Goal: Task Accomplishment & Management: Use online tool/utility

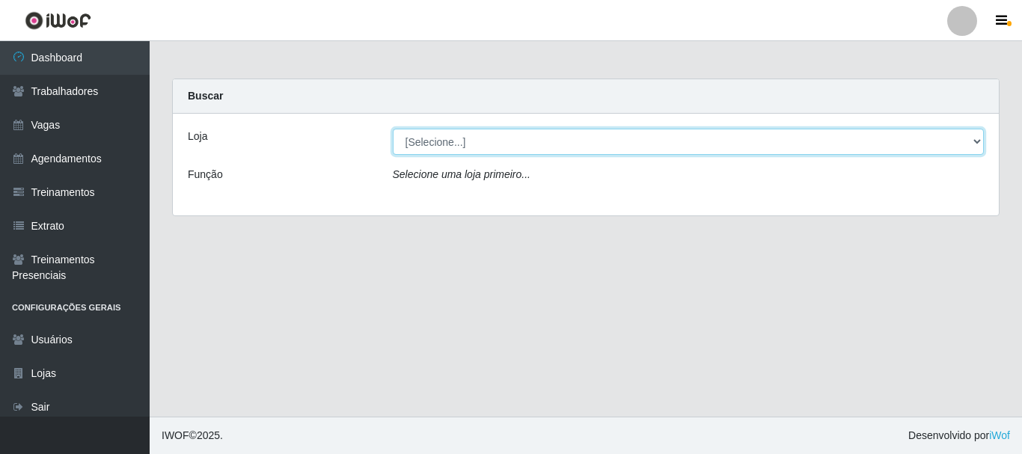
click at [443, 145] on select "[Selecione...] [GEOGRAPHIC_DATA] - [GEOGRAPHIC_DATA]" at bounding box center [689, 142] width 592 height 26
select select "524"
click at [393, 129] on select "[Selecione...] [GEOGRAPHIC_DATA] - [GEOGRAPHIC_DATA]" at bounding box center [689, 142] width 592 height 26
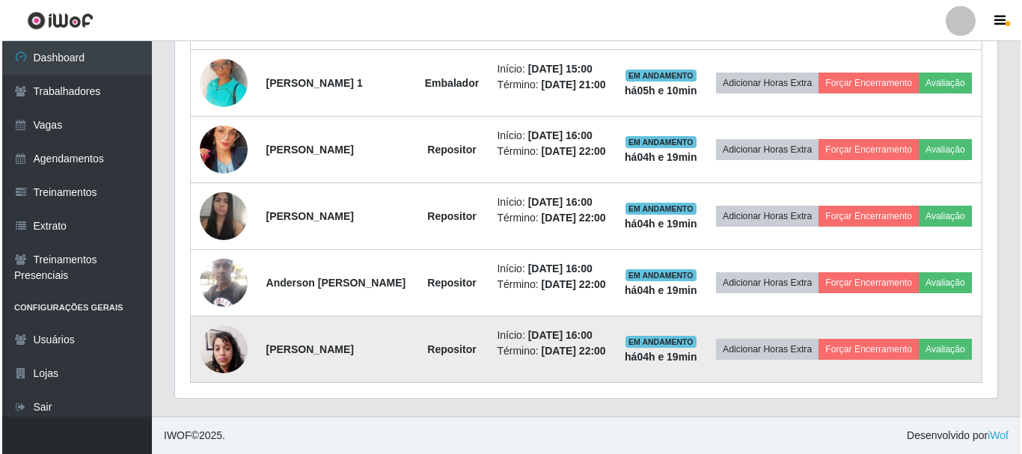
scroll to position [740, 0]
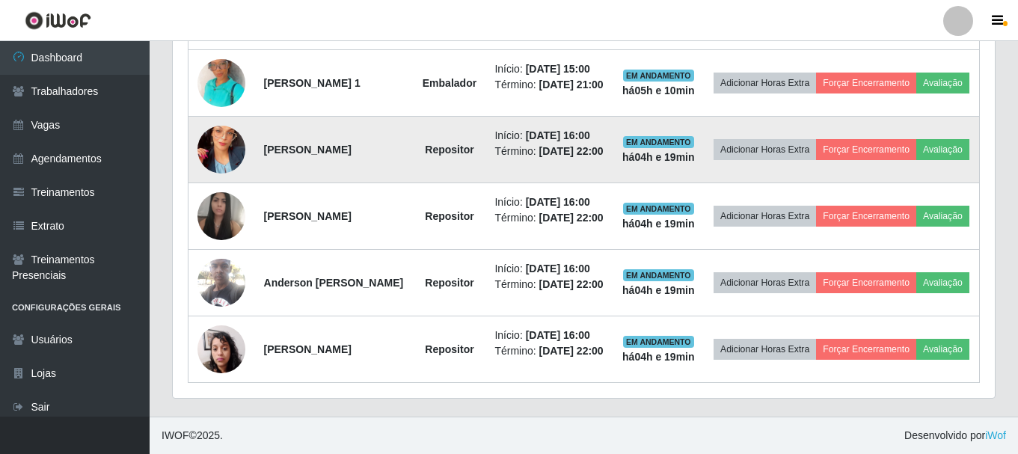
click at [221, 107] on img at bounding box center [221, 149] width 48 height 85
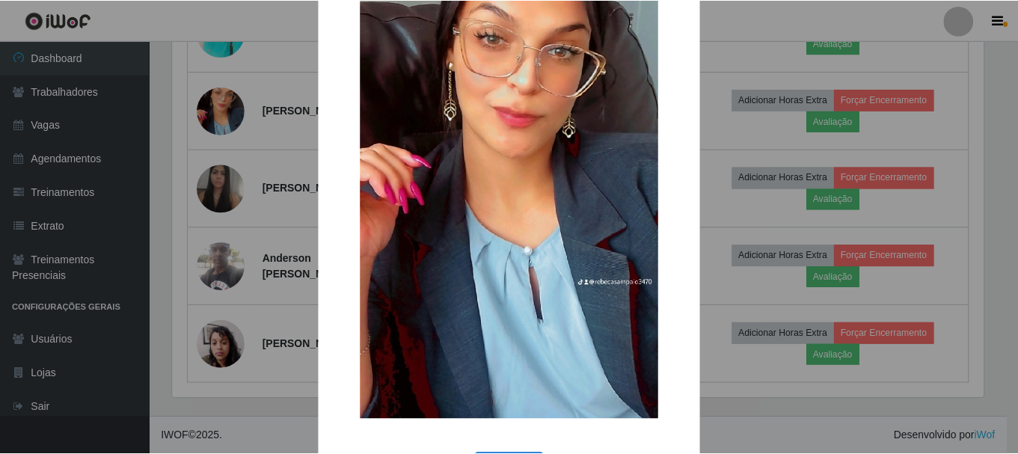
scroll to position [75, 0]
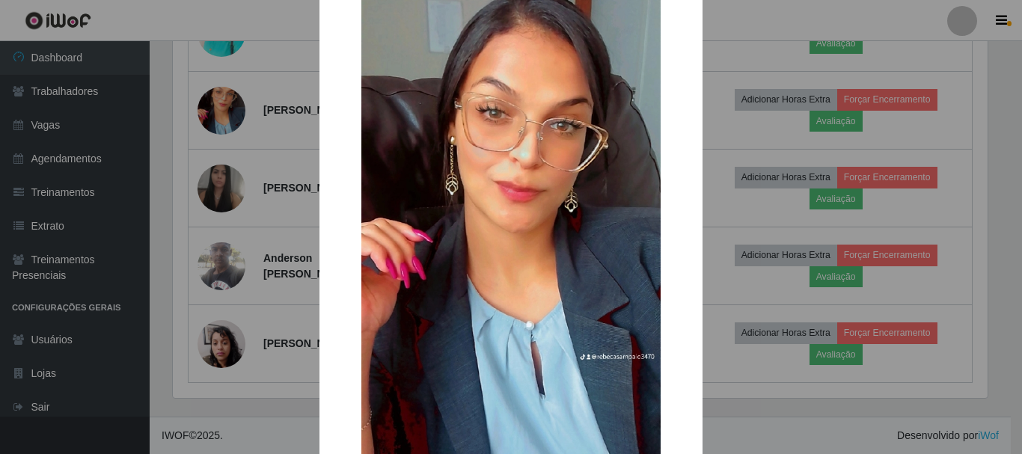
click at [232, 108] on div "× OK Cancel" at bounding box center [511, 227] width 1022 height 454
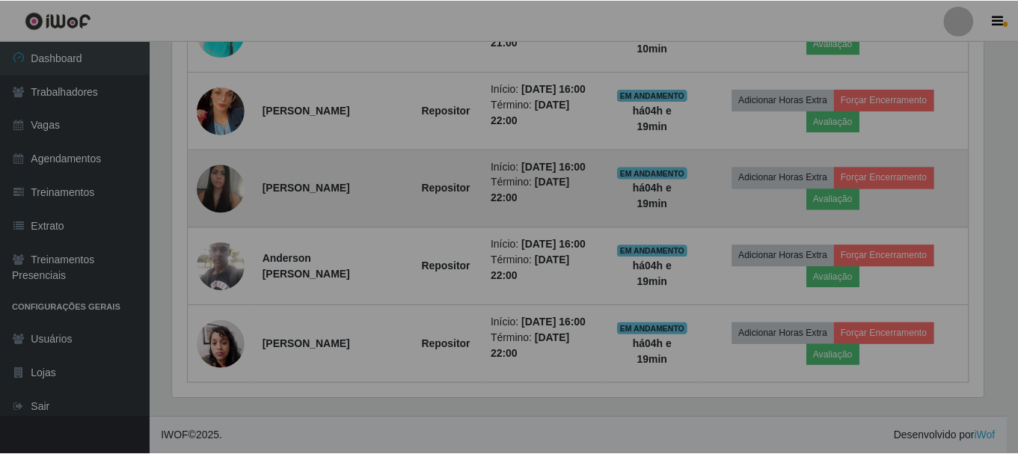
scroll to position [310, 822]
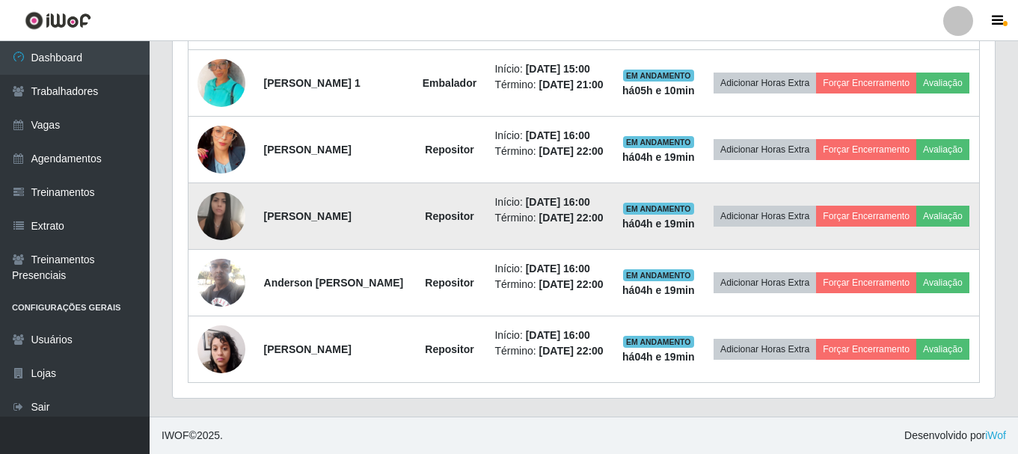
click at [230, 185] on img at bounding box center [221, 216] width 48 height 62
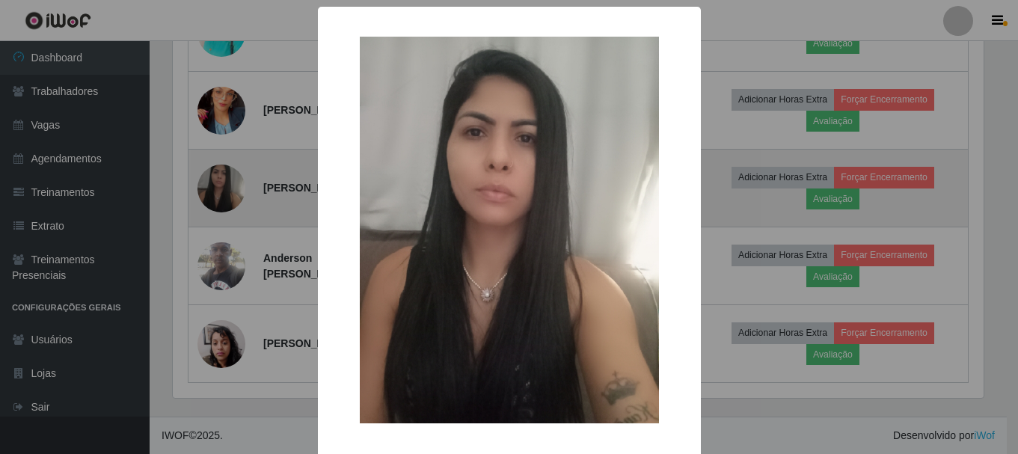
scroll to position [310, 814]
click at [230, 185] on div "× OK Cancel" at bounding box center [511, 227] width 1022 height 454
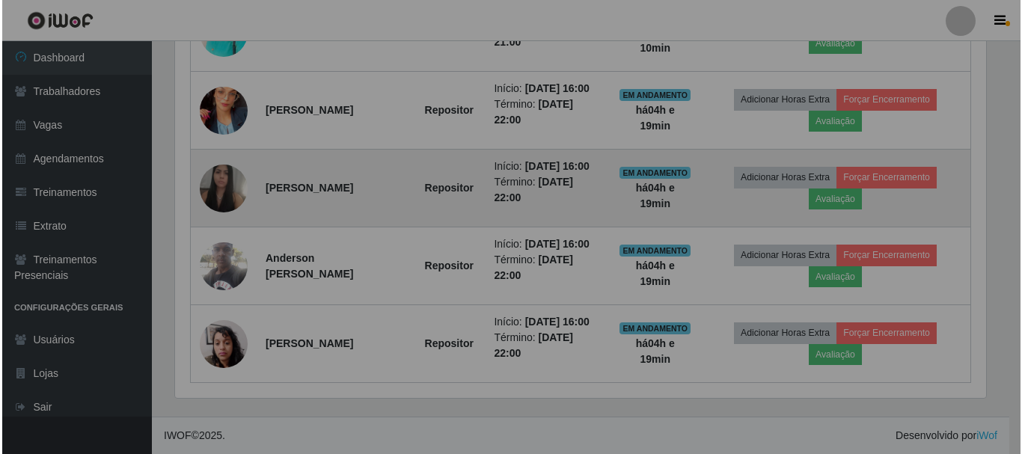
scroll to position [310, 822]
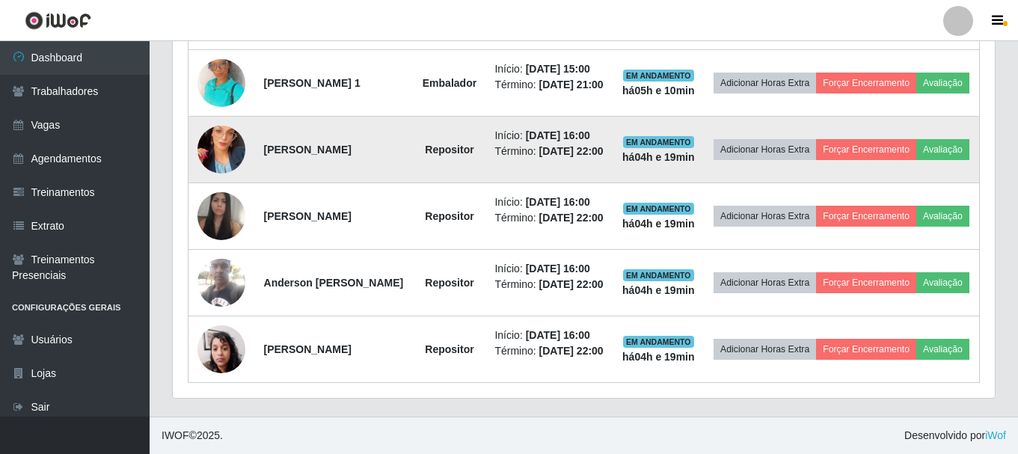
click at [232, 126] on img at bounding box center [221, 149] width 48 height 85
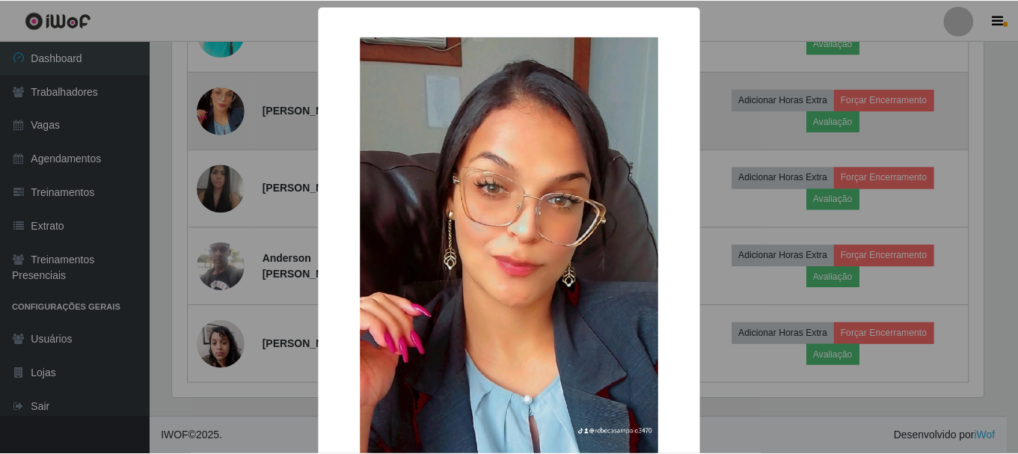
scroll to position [310, 814]
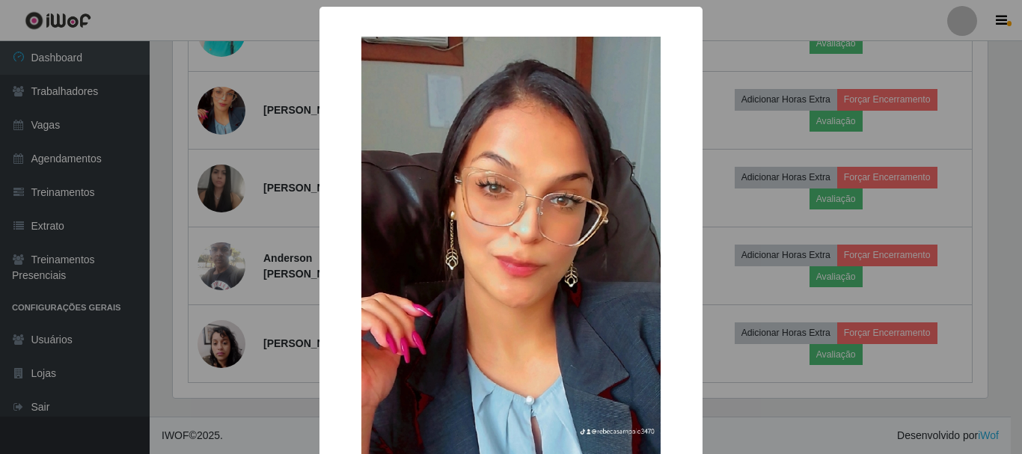
click at [241, 197] on div "× OK Cancel" at bounding box center [511, 227] width 1022 height 454
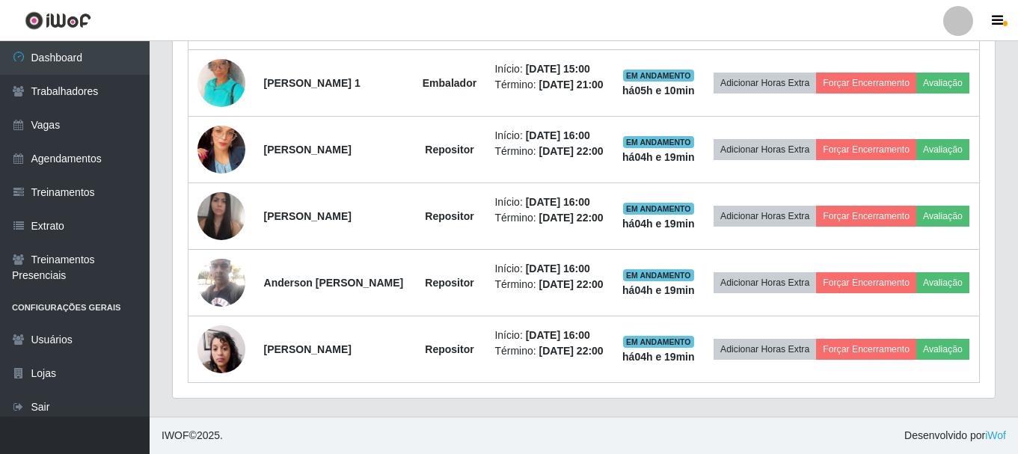
scroll to position [310, 822]
click at [241, 197] on img at bounding box center [221, 216] width 48 height 62
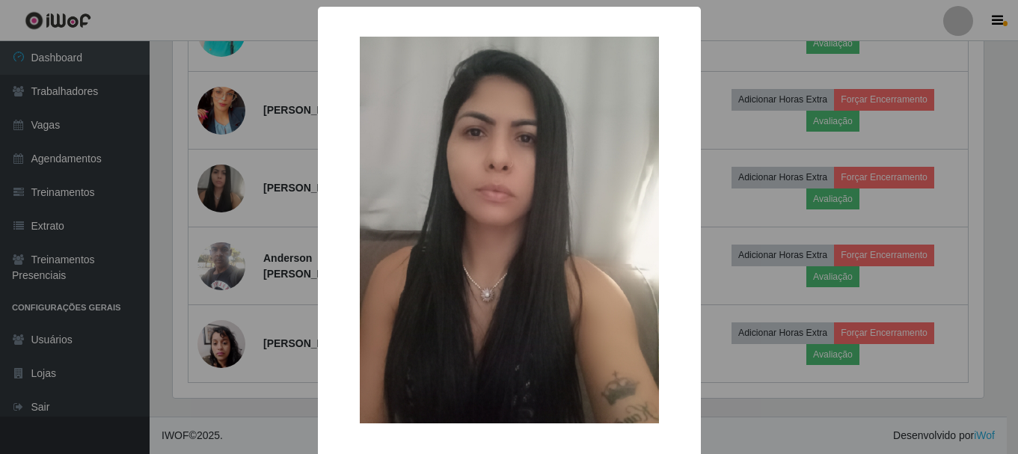
scroll to position [310, 814]
click at [241, 197] on div "× OK Cancel" at bounding box center [511, 227] width 1022 height 454
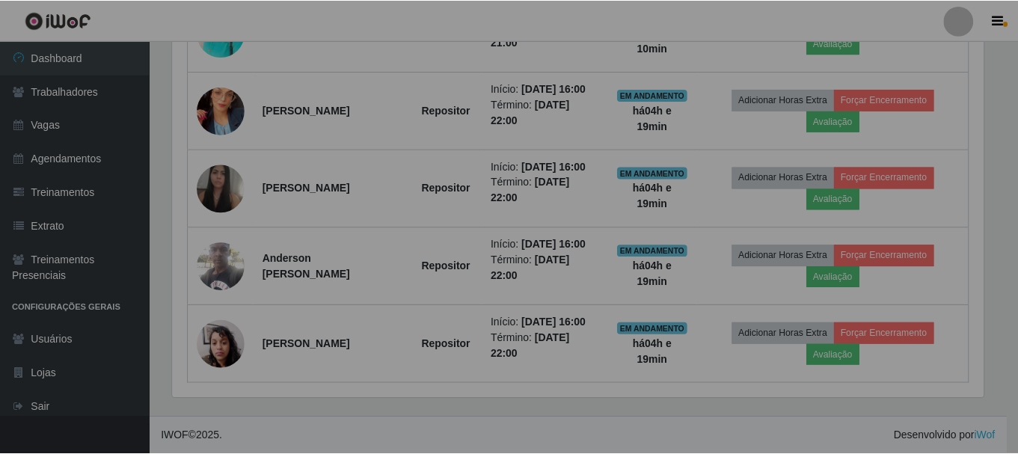
scroll to position [310, 822]
